Goal: Task Accomplishment & Management: Manage account settings

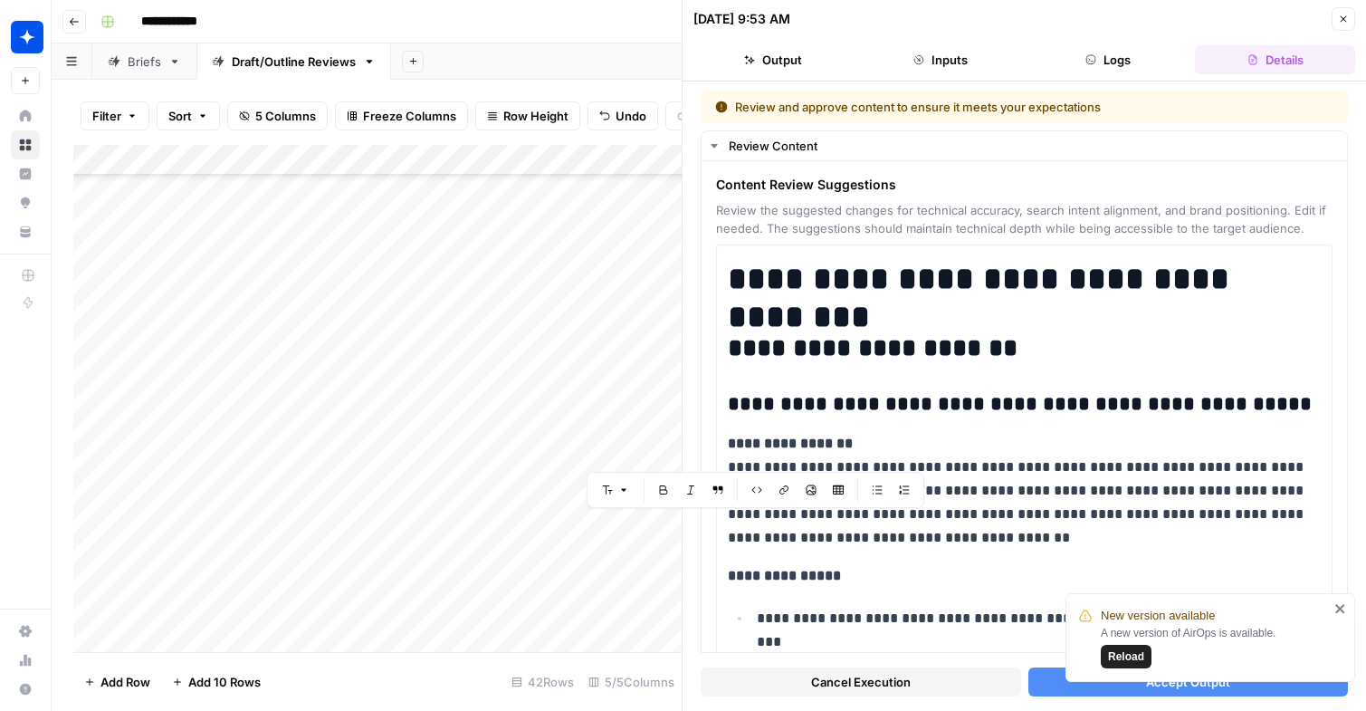
scroll to position [14484, 0]
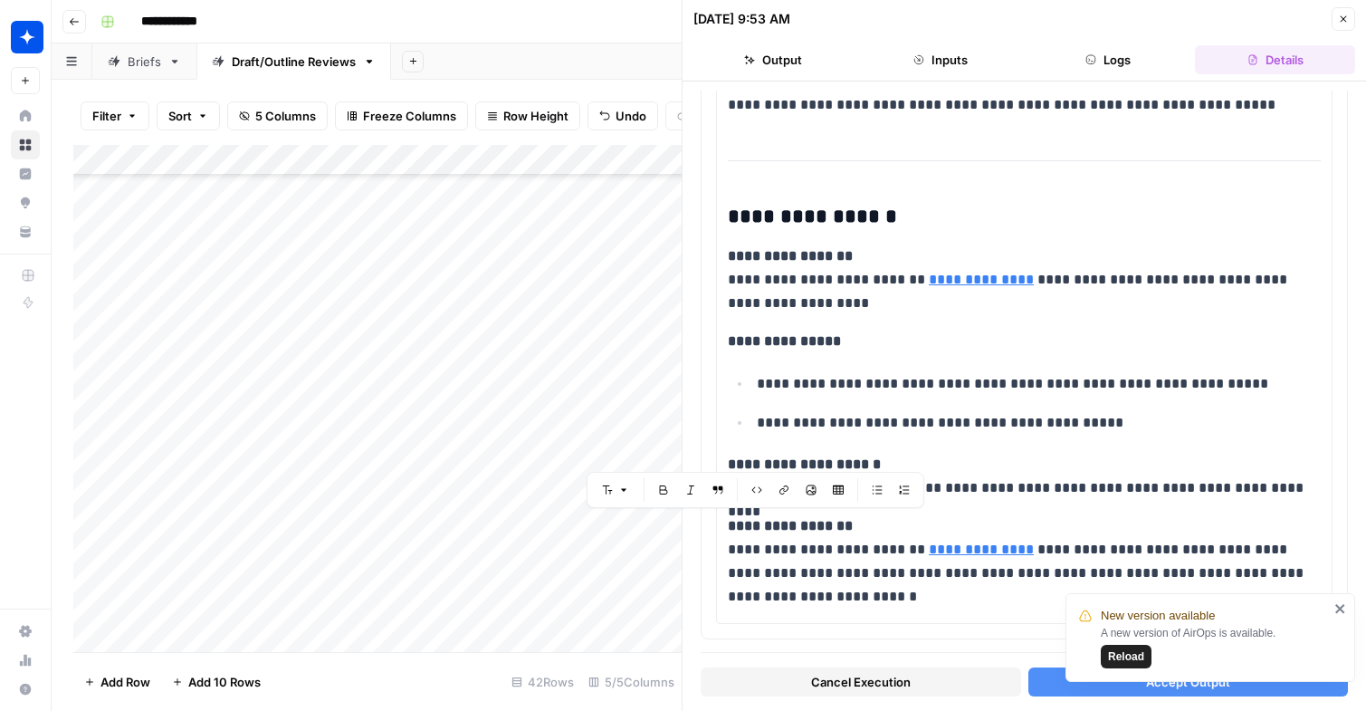
click at [1355, 14] on header "[DATE] 9:53 AM Close Output Inputs Logs Details" at bounding box center [1024, 40] width 683 height 81
click at [1345, 20] on icon "button" at bounding box center [1343, 19] width 11 height 11
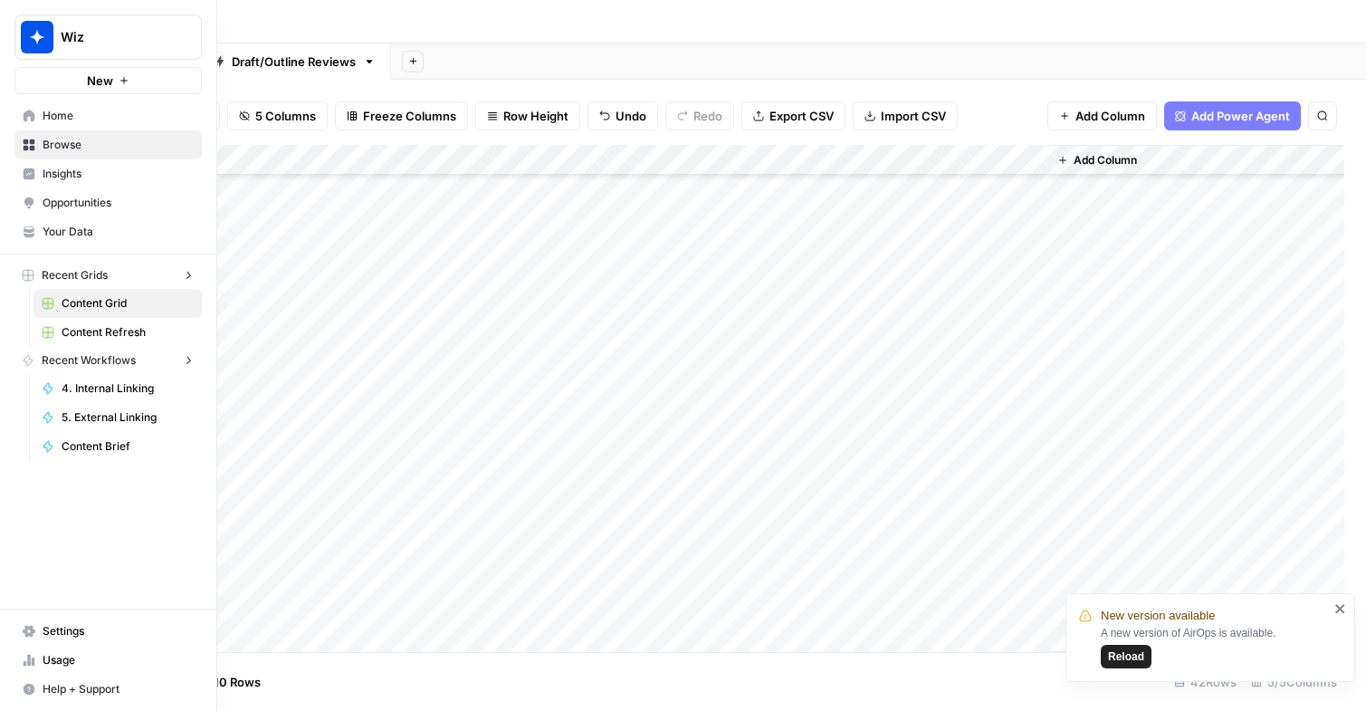
click at [66, 21] on button "Wiz" at bounding box center [107, 36] width 187 height 45
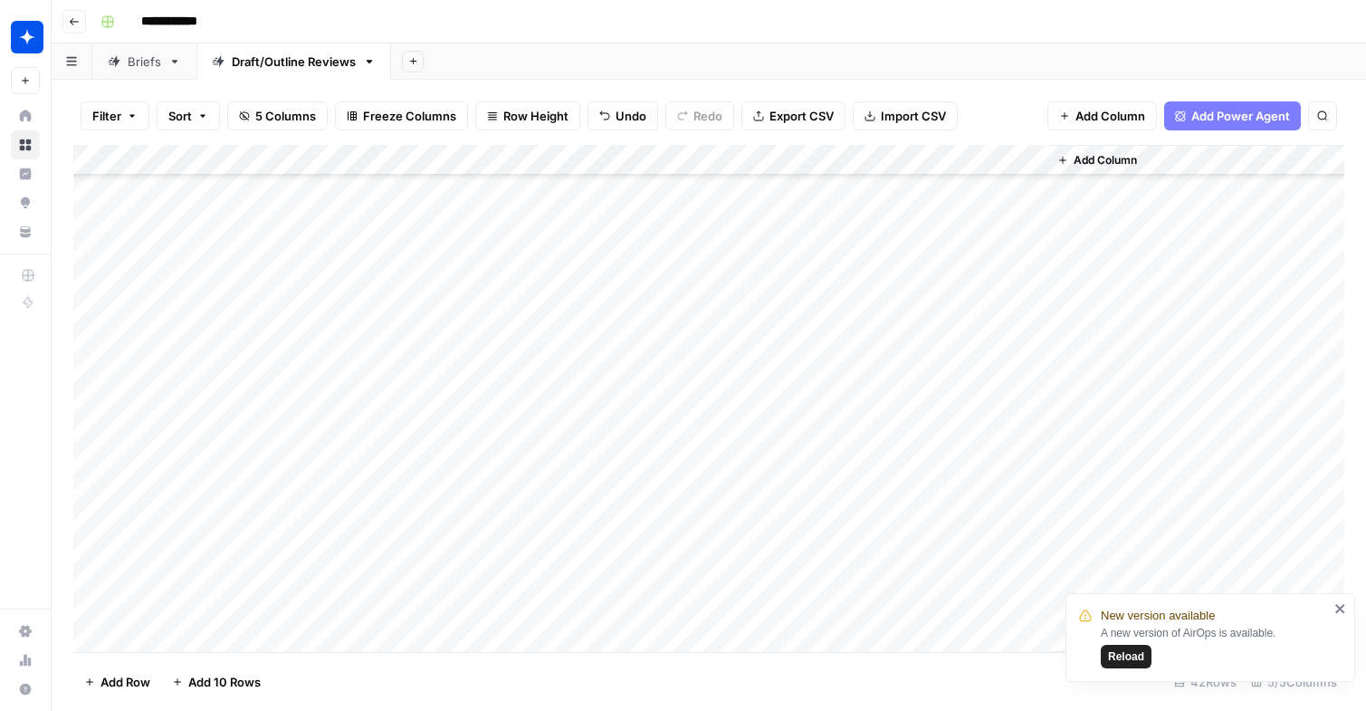
click at [472, 12] on div "**********" at bounding box center [720, 21] width 1255 height 29
click at [81, 25] on button "Go back" at bounding box center [74, 22] width 24 height 24
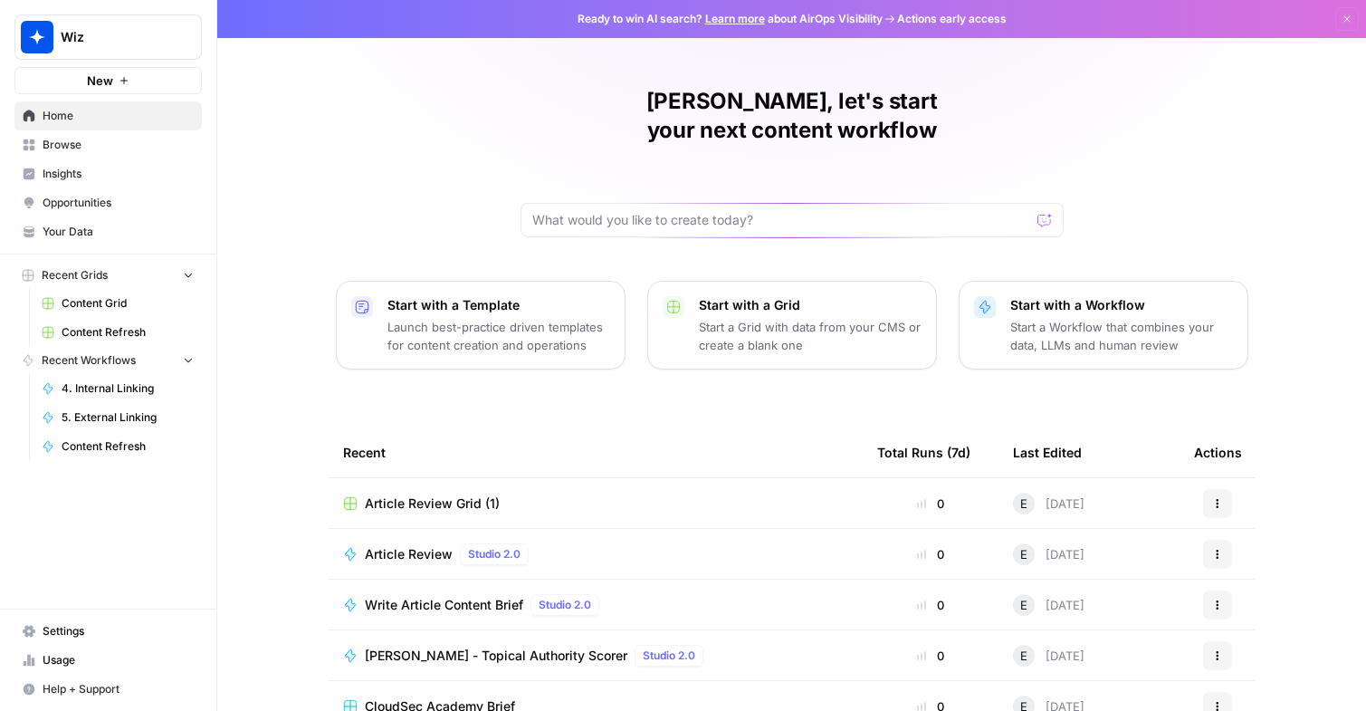
click at [66, 657] on span "Usage" at bounding box center [118, 660] width 151 height 16
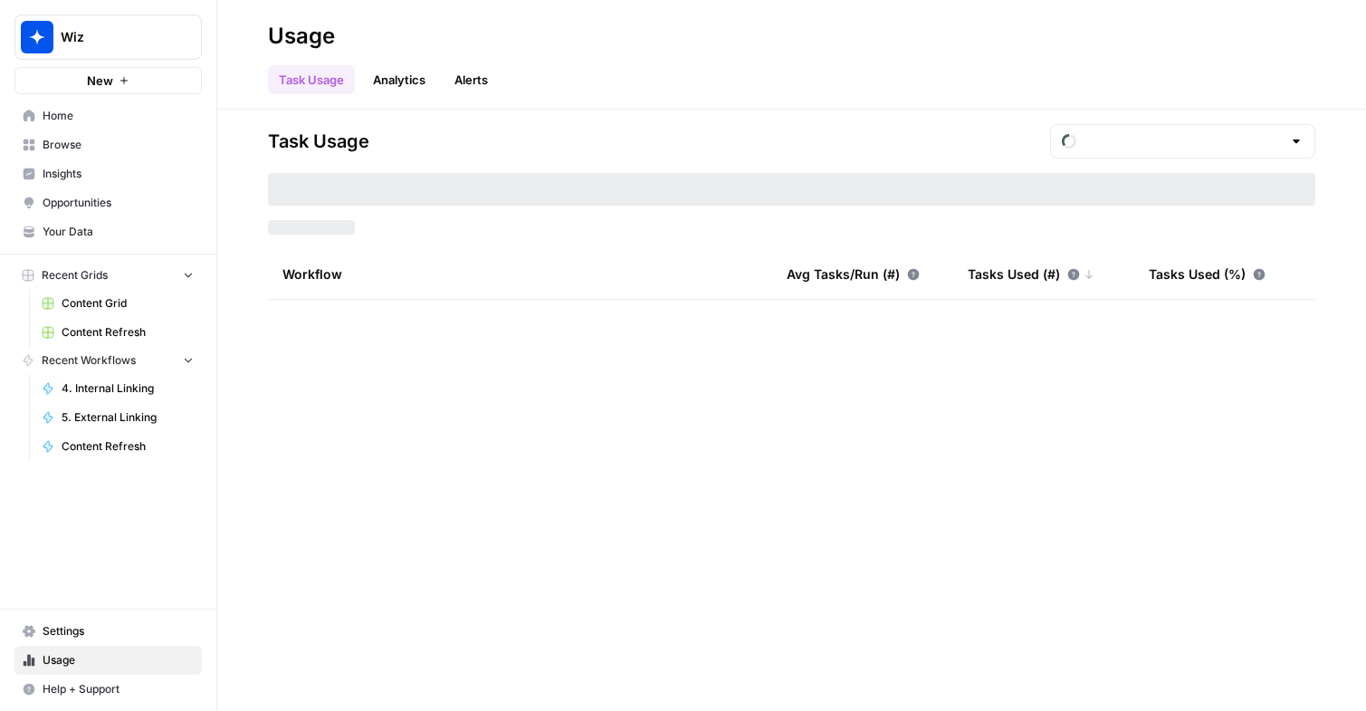
type input "September Tasks"
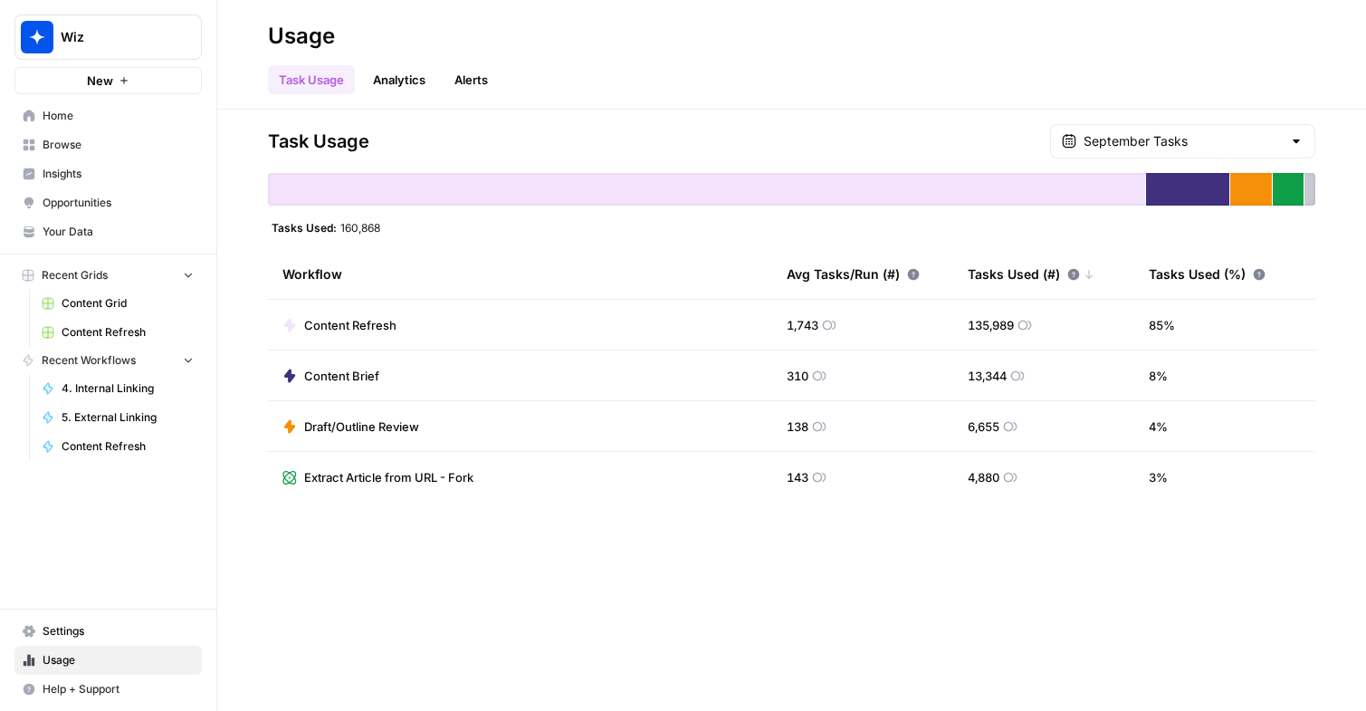
click at [69, 635] on span "Settings" at bounding box center [118, 631] width 151 height 16
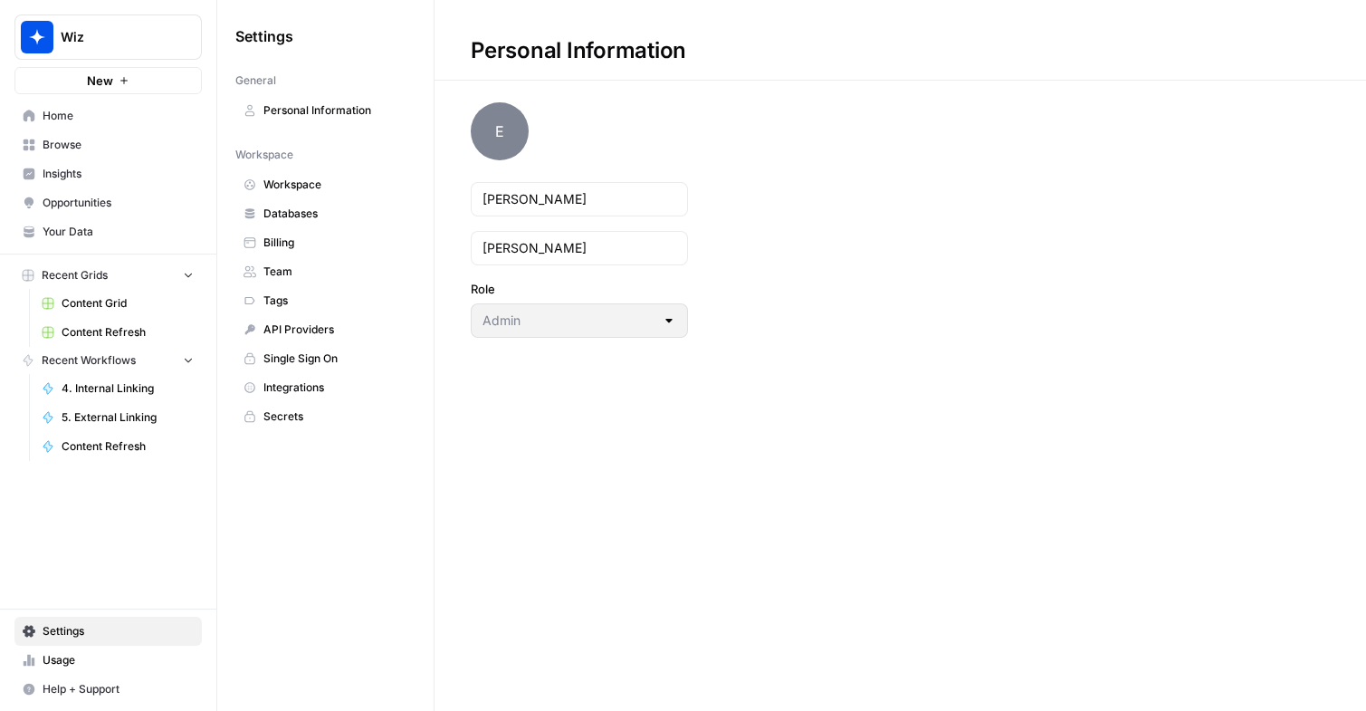
click at [289, 272] on span "Team" at bounding box center [335, 271] width 144 height 16
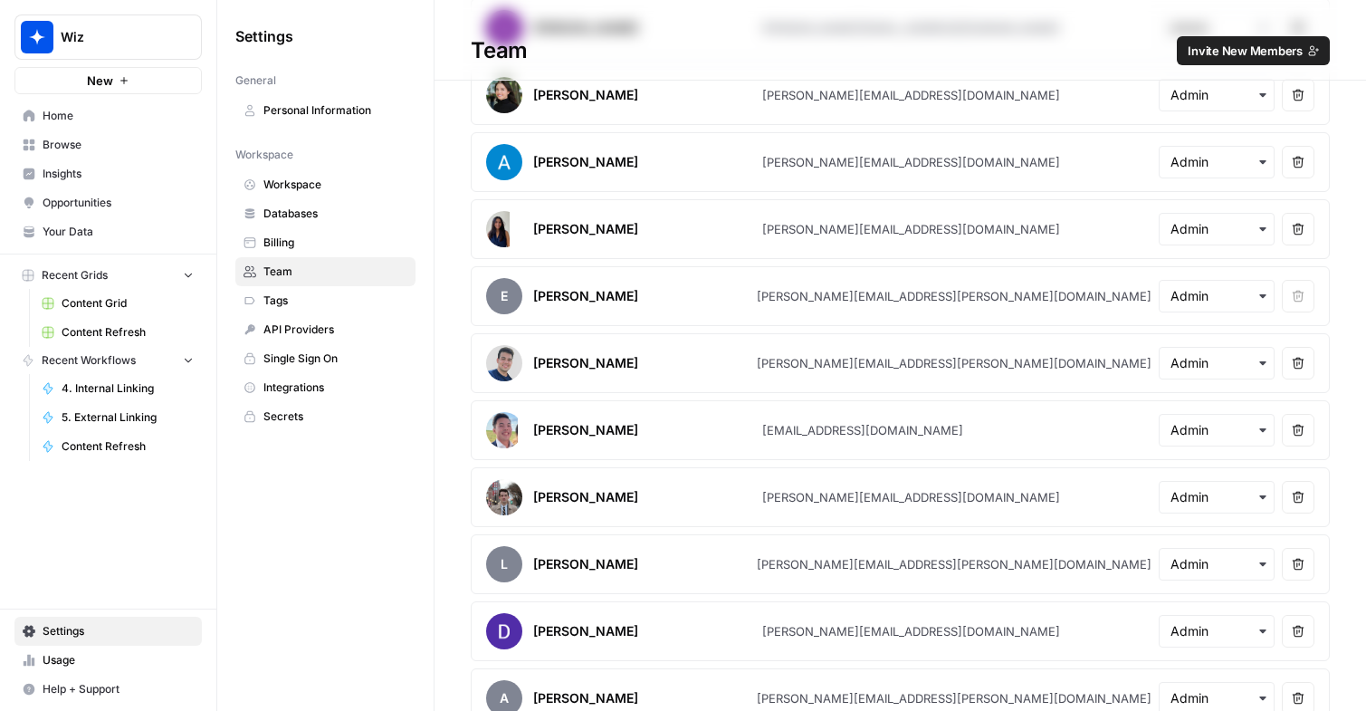
scroll to position [530, 0]
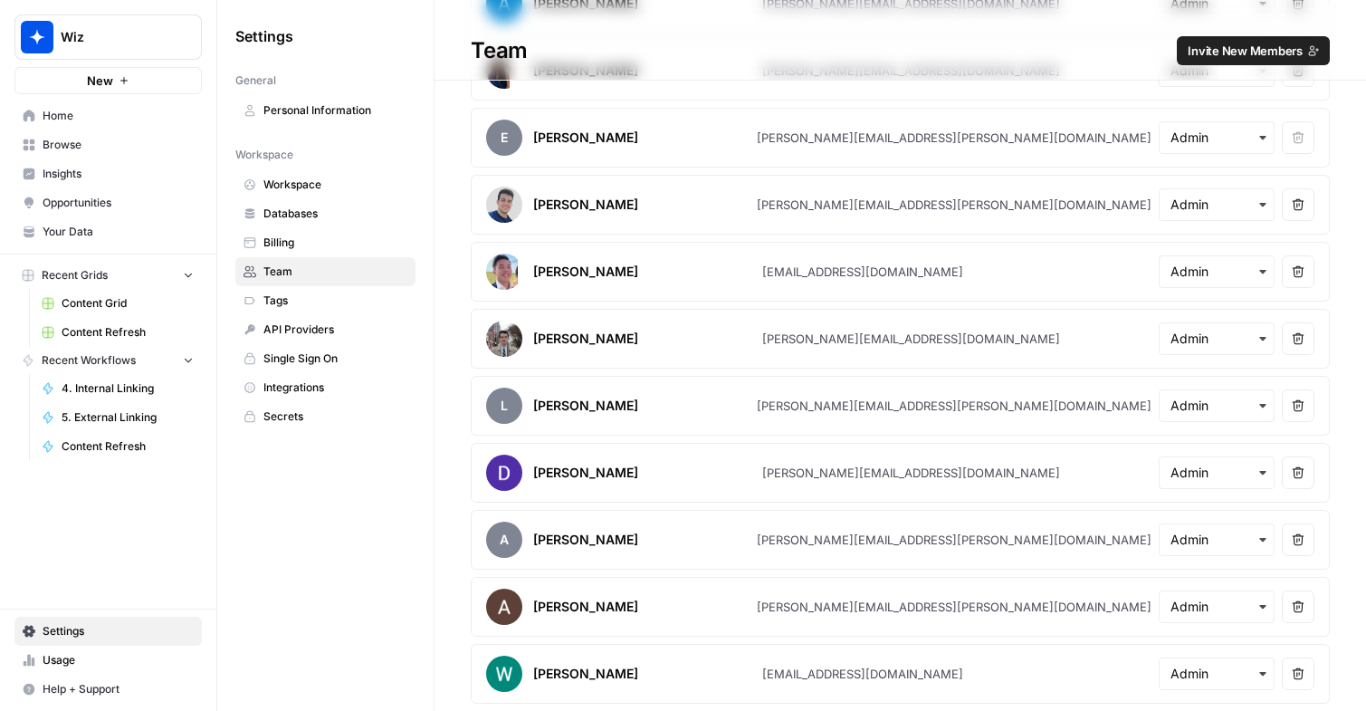
click at [1232, 63] on button "Invite New Members" at bounding box center [1253, 50] width 153 height 29
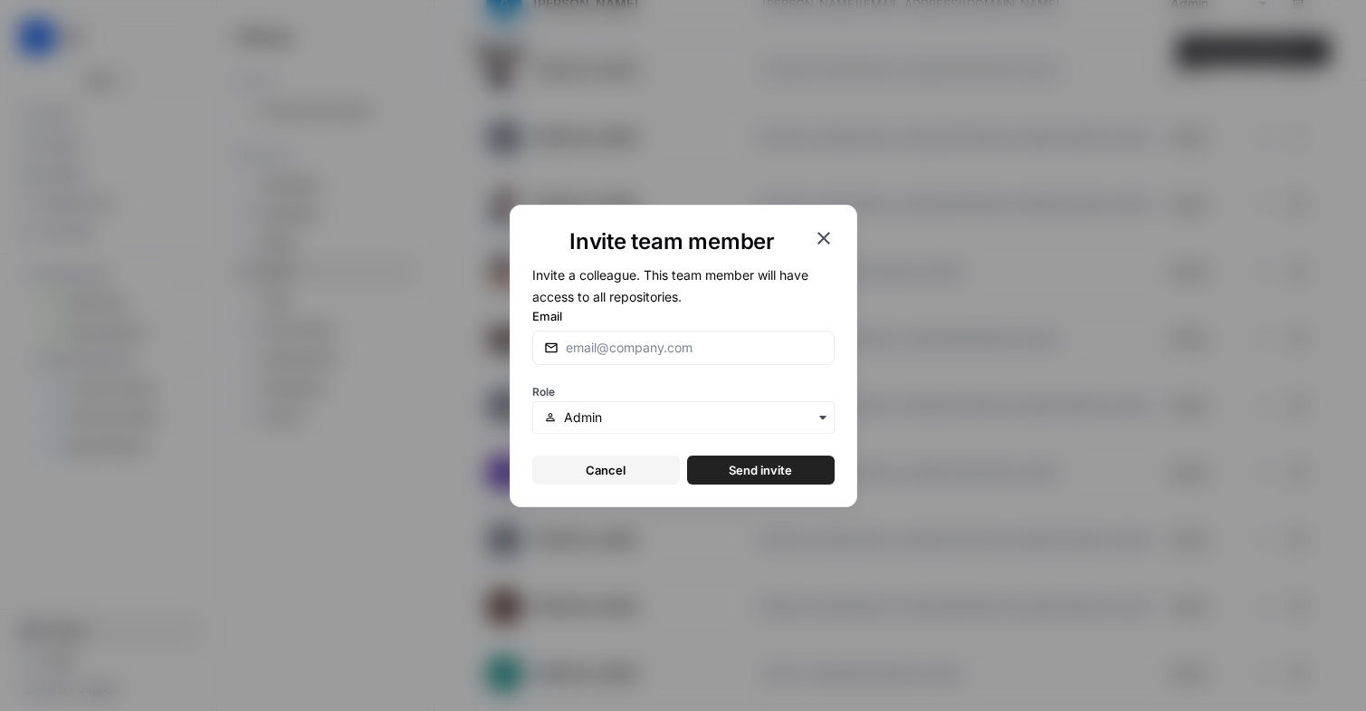
click at [796, 328] on div "Email" at bounding box center [683, 336] width 302 height 58
click at [769, 337] on div at bounding box center [683, 347] width 302 height 34
type input "jonathan.costet@wiz.io"
click at [700, 408] on input "text" at bounding box center [693, 417] width 258 height 18
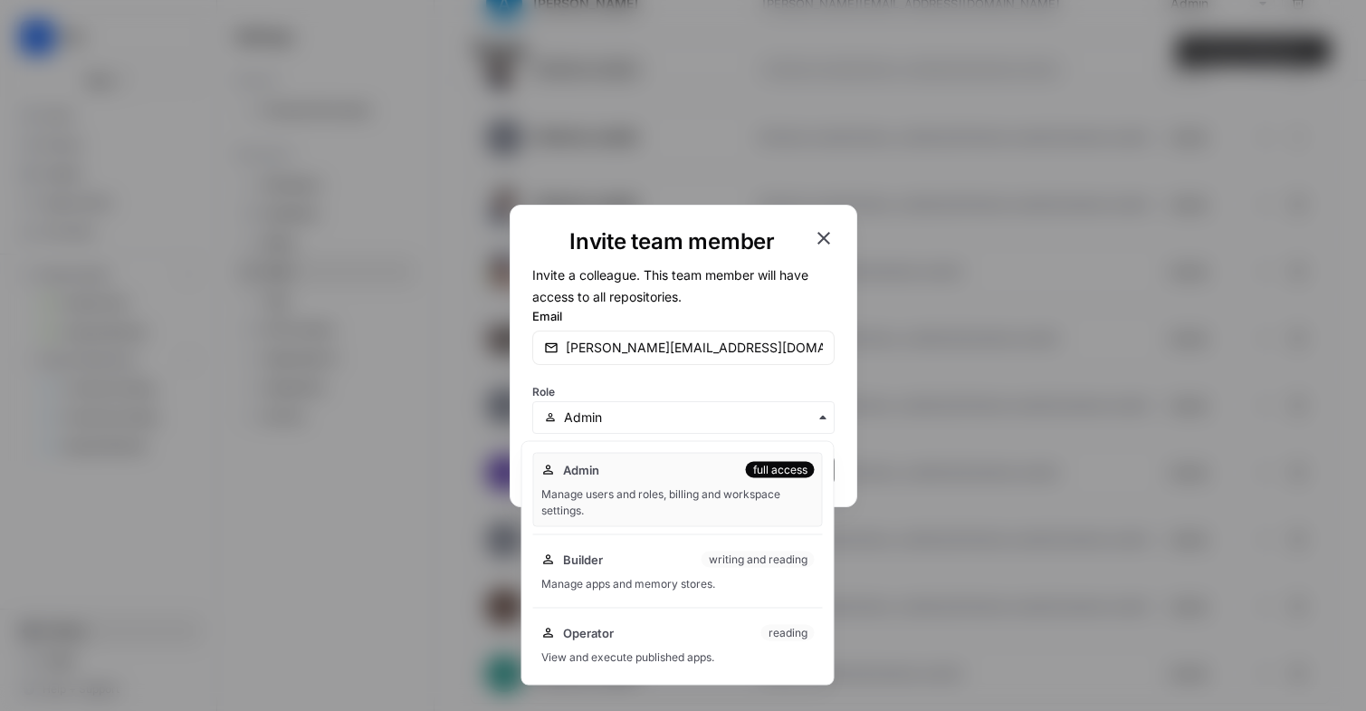
click at [709, 382] on div "Role" at bounding box center [683, 406] width 302 height 54
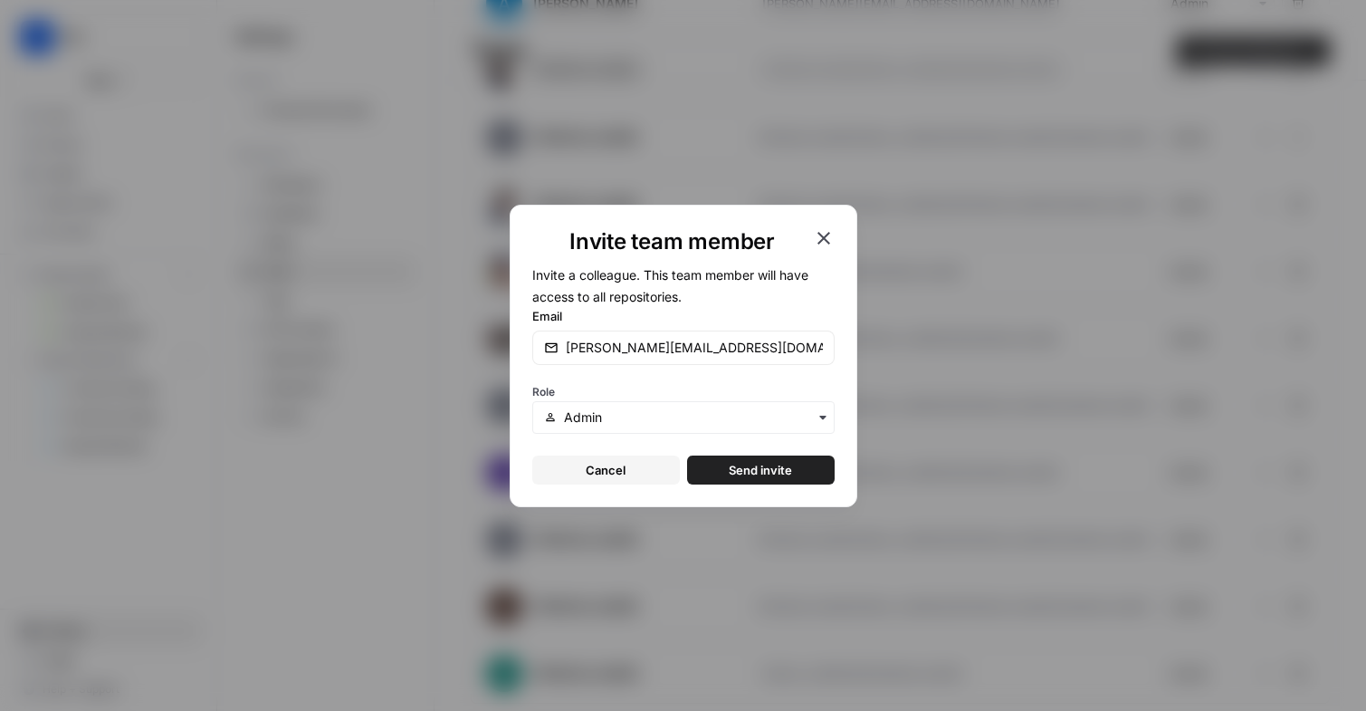
click at [770, 464] on span "Send invite" at bounding box center [760, 470] width 63 height 18
